Goal: Information Seeking & Learning: Check status

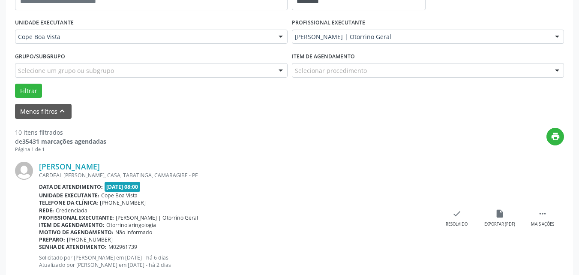
scroll to position [144, 0]
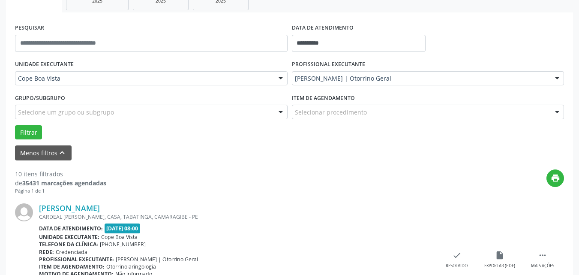
click at [352, 83] on div "[PERSON_NAME] | Otorrino Geral" at bounding box center [428, 78] width 272 height 15
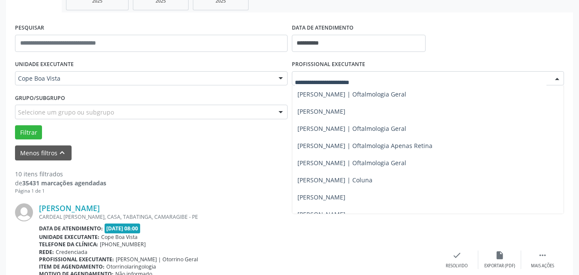
scroll to position [257, 0]
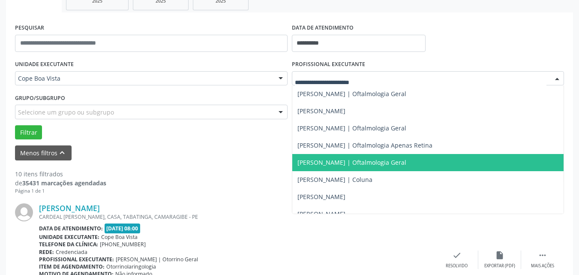
click at [322, 161] on span "[PERSON_NAME] | Oftalmologia Geral" at bounding box center [351, 162] width 109 height 8
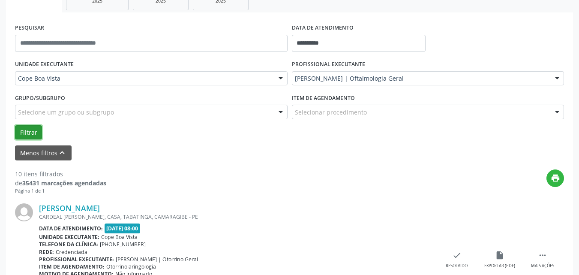
click at [34, 133] on button "Filtrar" at bounding box center [28, 132] width 27 height 15
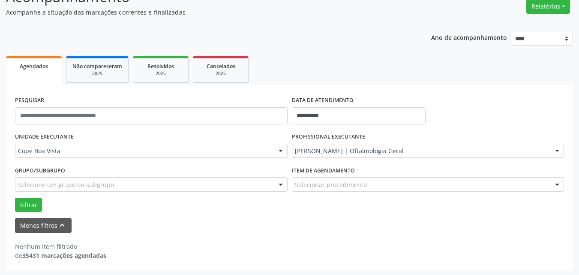
scroll to position [72, 0]
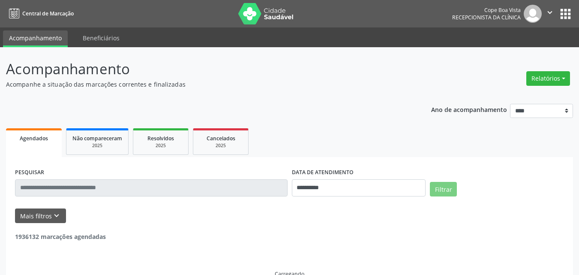
scroll to position [18, 0]
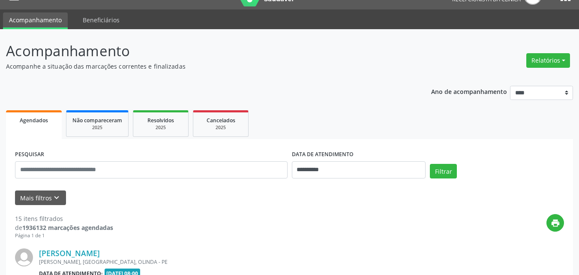
click at [553, 69] on div "Relatórios Agendamentos Procedimentos realizados" at bounding box center [548, 60] width 50 height 21
click at [552, 65] on button "Relatórios" at bounding box center [548, 60] width 44 height 15
click at [520, 82] on link "Agendamentos" at bounding box center [524, 79] width 92 height 12
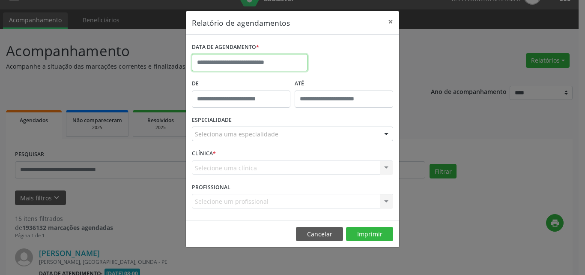
click at [266, 66] on body "**********" at bounding box center [292, 119] width 585 height 275
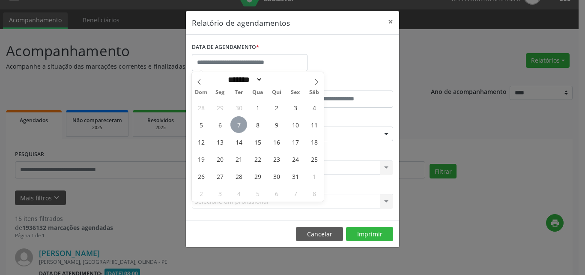
click at [236, 116] on div "28 29 30 1 2 3 4 5 6 7 8 9 10 11 12 13 14 15 16 17 18 19 20 21 22 23 24 25 26 2…" at bounding box center [258, 150] width 132 height 103
click at [236, 116] on span "7" at bounding box center [238, 124] width 17 height 17
type input "**********"
click at [245, 124] on span "7" at bounding box center [238, 124] width 17 height 17
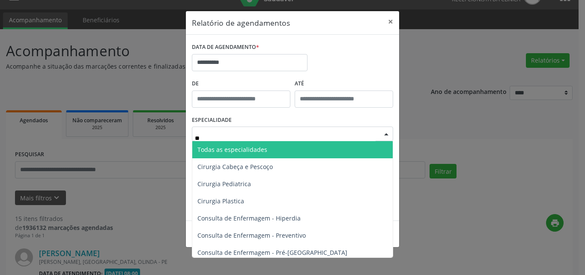
type input "*"
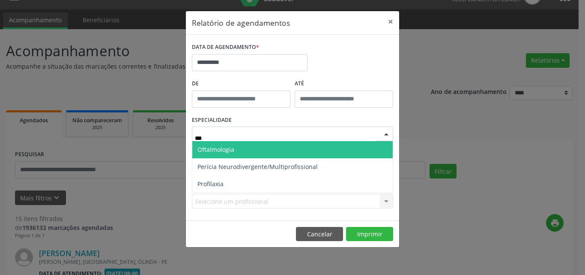
type input "****"
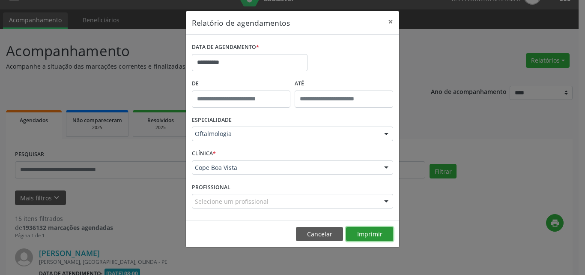
click at [371, 230] on button "Imprimir" at bounding box center [369, 234] width 47 height 15
click at [320, 235] on button "Cancelar" at bounding box center [319, 234] width 47 height 15
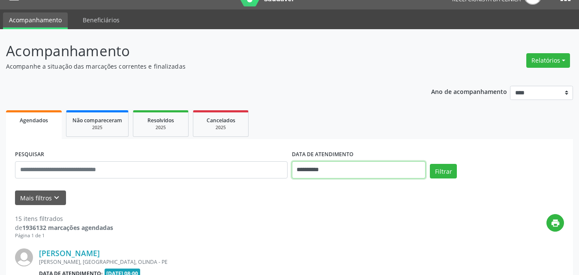
click at [348, 173] on input "**********" at bounding box center [359, 169] width 134 height 17
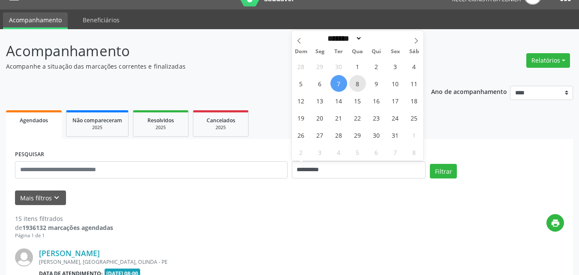
click at [353, 81] on span "8" at bounding box center [357, 83] width 17 height 17
type input "**********"
click at [353, 81] on span "8" at bounding box center [357, 83] width 17 height 17
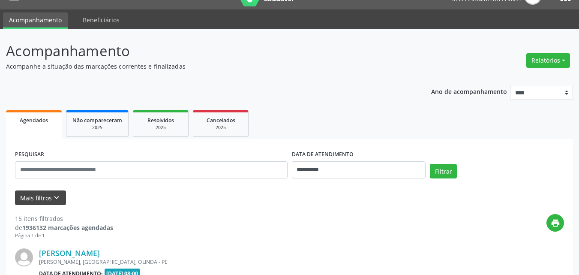
drag, startPoint x: 51, startPoint y: 188, endPoint x: 54, endPoint y: 192, distance: 4.6
click at [54, 192] on form "**********" at bounding box center [289, 176] width 549 height 57
click at [58, 201] on icon "keyboard_arrow_down" at bounding box center [56, 197] width 9 height 9
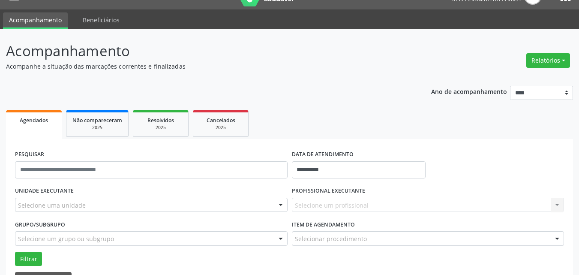
drag, startPoint x: 84, startPoint y: 191, endPoint x: 87, endPoint y: 199, distance: 8.5
click at [87, 194] on div "UNIDADE EXECUTANTE Selecione uma unidade Todos as unidades Cope Boa Vista Nenhu…" at bounding box center [151, 200] width 277 height 33
click at [91, 201] on div "Selecione uma unidade" at bounding box center [151, 204] width 272 height 15
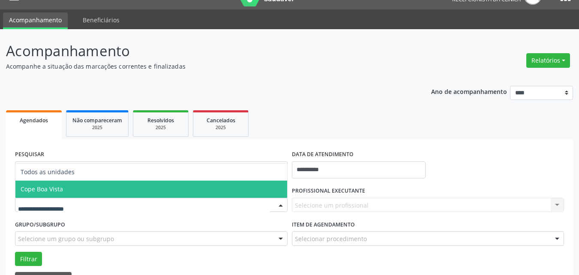
click at [70, 191] on span "Cope Boa Vista" at bounding box center [151, 188] width 272 height 17
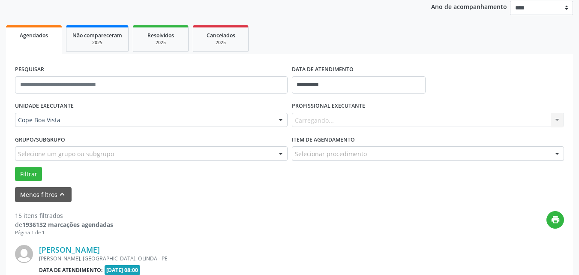
scroll to position [104, 0]
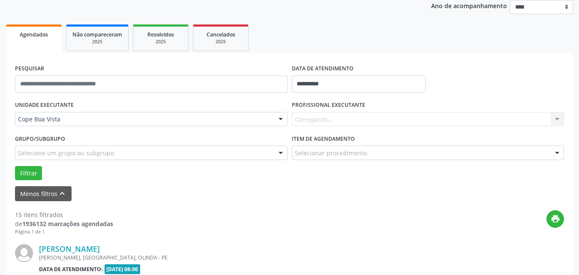
click at [360, 115] on div "Carregando..." at bounding box center [428, 119] width 272 height 15
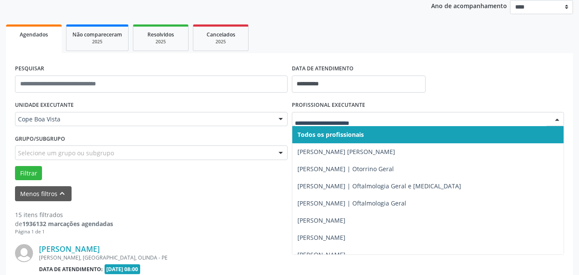
click at [361, 117] on input "text" at bounding box center [421, 123] width 252 height 17
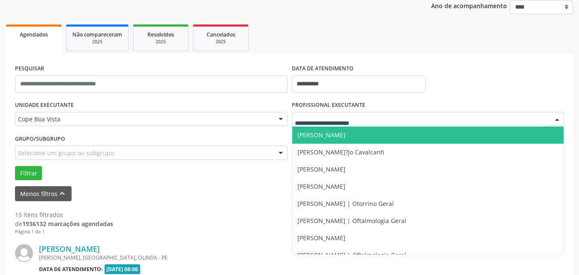
scroll to position [171, 0]
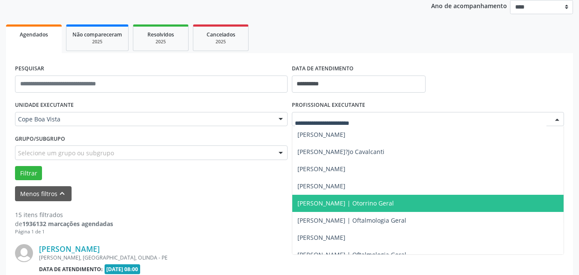
click at [334, 206] on span "[PERSON_NAME] | Otorrino Geral" at bounding box center [345, 203] width 96 height 8
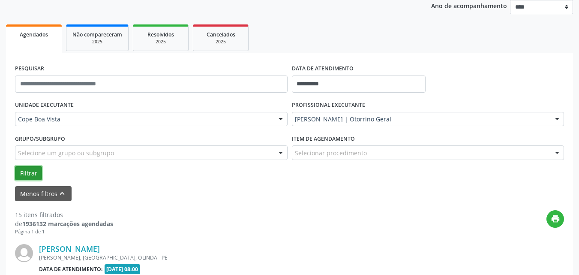
click at [22, 170] on button "Filtrar" at bounding box center [28, 173] width 27 height 15
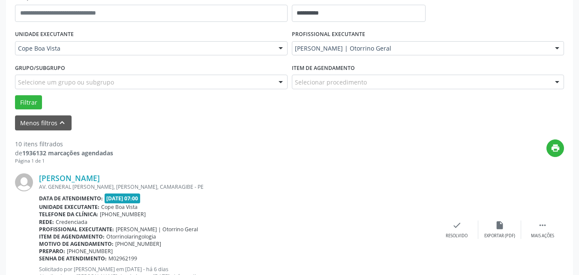
scroll to position [189, 0]
